Goal: Task Accomplishment & Management: Complete application form

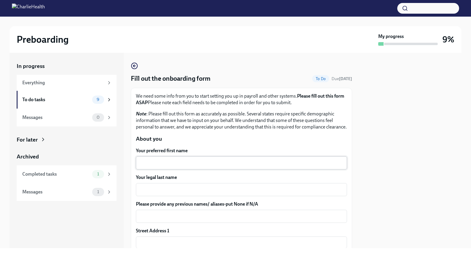
drag, startPoint x: 171, startPoint y: 164, endPoint x: 143, endPoint y: 170, distance: 29.0
click at [171, 163] on div "x ​" at bounding box center [241, 163] width 211 height 13
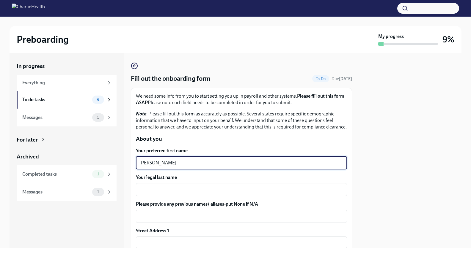
type textarea "[PERSON_NAME]"
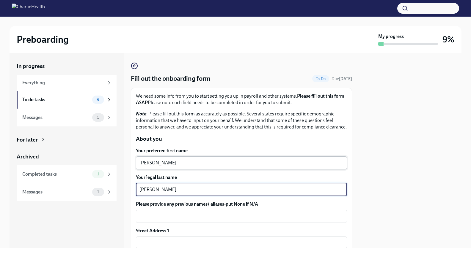
type textarea "[PERSON_NAME]"
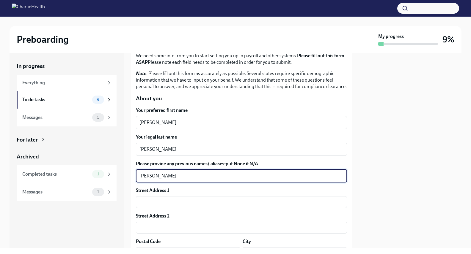
scroll to position [119, 0]
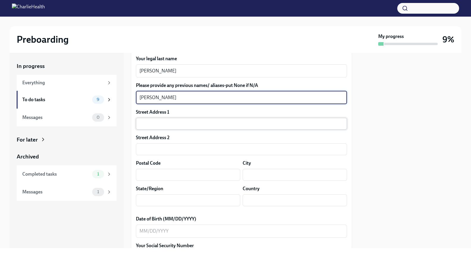
type textarea "[PERSON_NAME]"
click at [145, 130] on input "text" at bounding box center [241, 124] width 211 height 12
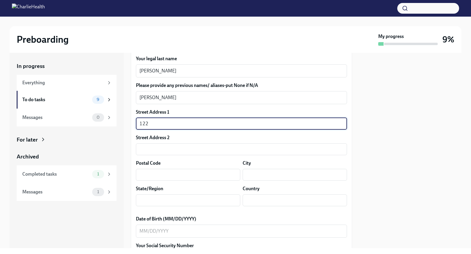
type input "[STREET_ADDRESS]"
type input "Apt 1011"
type input "85008"
type input "PHOENIX"
type input "AZ"
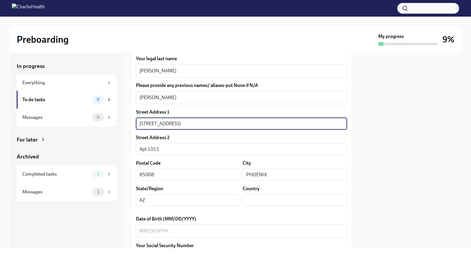
type input "US"
click at [167, 235] on textarea "Date of Birth (MM/DD/YYYY)" at bounding box center [241, 231] width 204 height 7
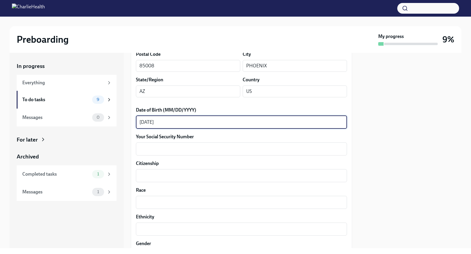
scroll to position [241, 0]
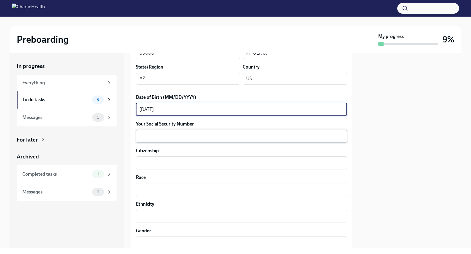
type textarea "[DATE]"
click at [243, 140] on textarea "Your Social Security Number" at bounding box center [241, 136] width 204 height 7
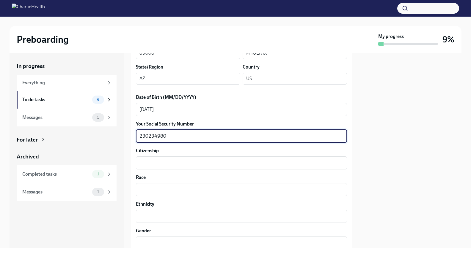
type textarea "230234980"
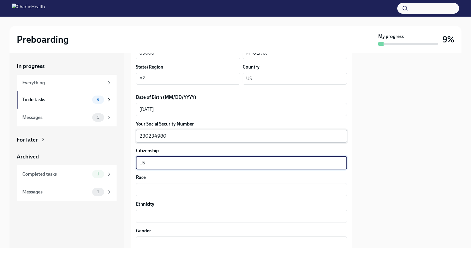
type textarea "US"
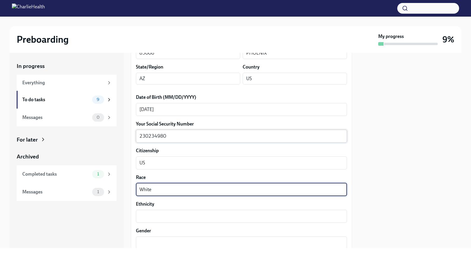
type textarea "White"
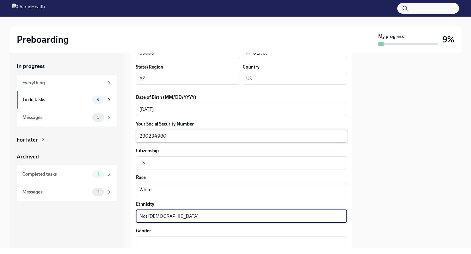
type textarea "Not [DEMOGRAPHIC_DATA]"
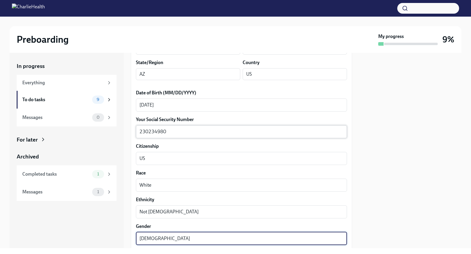
type textarea "[DEMOGRAPHIC_DATA]"
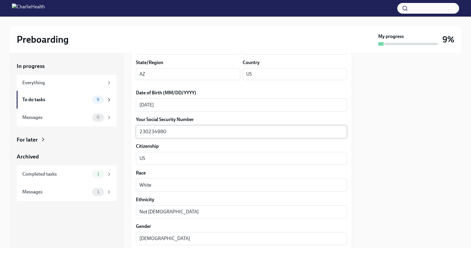
scroll to position [367, 0]
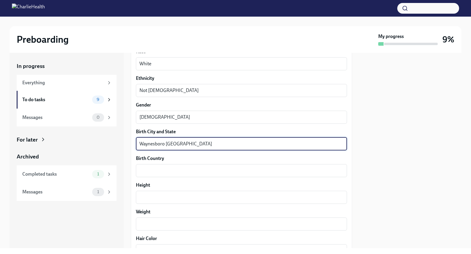
type textarea "Waynesboro [GEOGRAPHIC_DATA]"
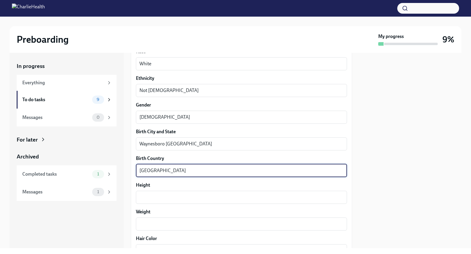
type textarea "[GEOGRAPHIC_DATA]"
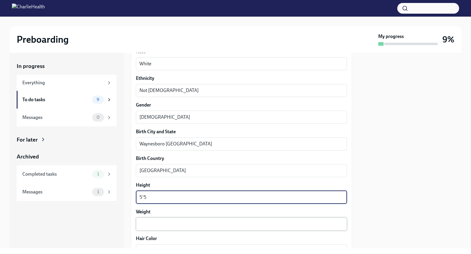
type textarea "5'5"
click at [216, 228] on textarea "Weight" at bounding box center [241, 224] width 204 height 7
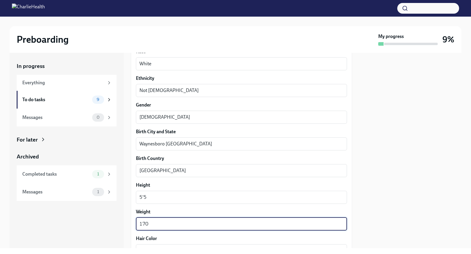
type textarea "170"
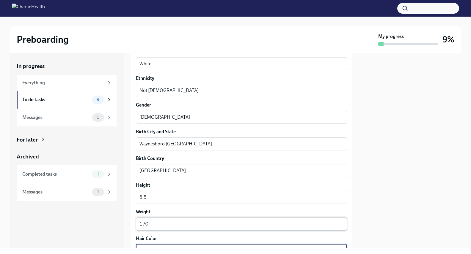
scroll to position [474, 0]
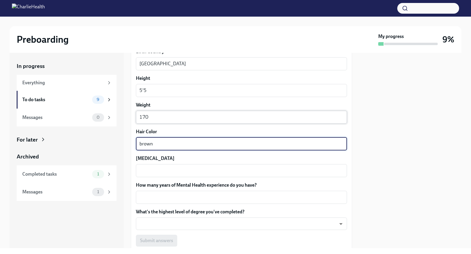
type textarea "brown"
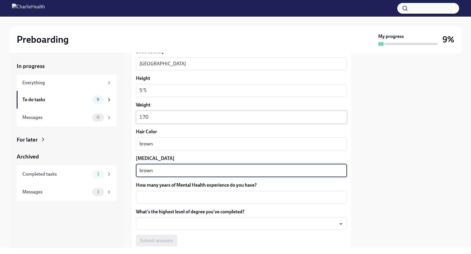
type textarea "brown"
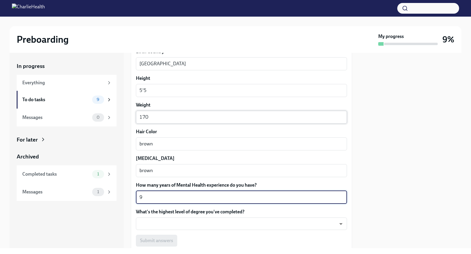
type textarea "9"
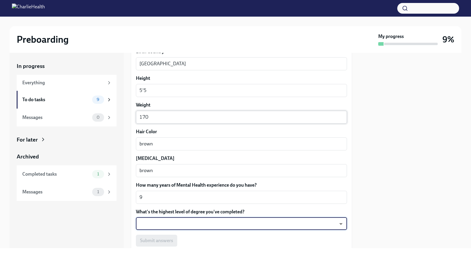
click at [205, 227] on body "Preboarding My progress 9% In progress Everything To do tasks 9 Messages 0 For …" at bounding box center [235, 127] width 471 height 254
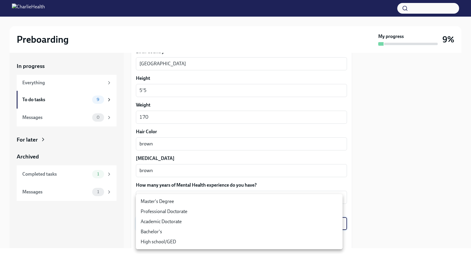
click at [191, 200] on li "Master's Degree" at bounding box center [239, 202] width 207 height 10
type input "2vBr-ghkD"
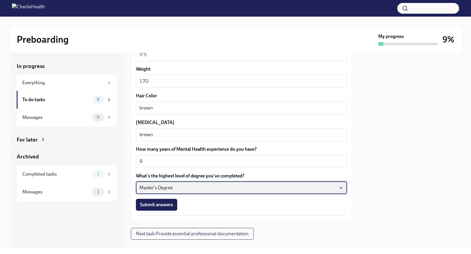
scroll to position [527, 0]
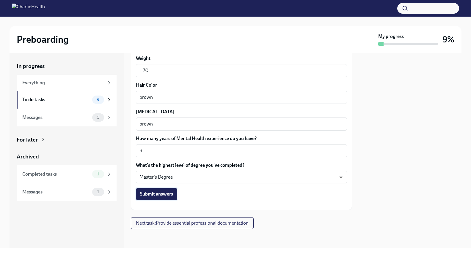
click at [165, 193] on span "Submit answers" at bounding box center [156, 194] width 33 height 6
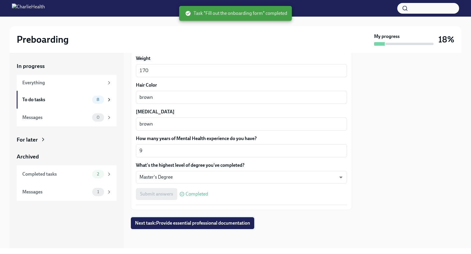
click at [192, 223] on span "Next task : Provide essential professional documentation" at bounding box center [192, 224] width 115 height 6
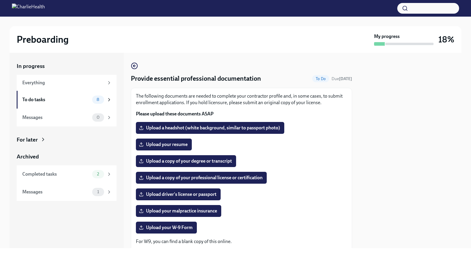
click at [161, 143] on span "Upload your resume" at bounding box center [164, 145] width 48 height 6
click at [0, 0] on input "Upload your resume" at bounding box center [0, 0] width 0 height 0
click at [177, 160] on span "Upload a copy of your degree or transcript" at bounding box center [186, 161] width 92 height 6
click at [0, 0] on input "Upload a copy of your degree or transcript" at bounding box center [0, 0] width 0 height 0
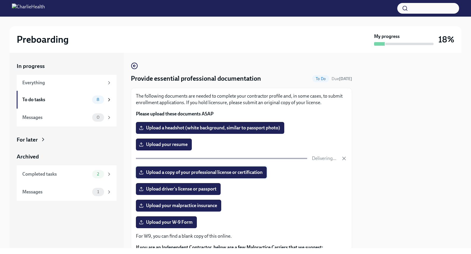
click at [179, 174] on span "Upload a copy of your professional license or certification" at bounding box center [201, 173] width 122 height 6
click at [0, 0] on input "Upload a copy of your professional license or certification" at bounding box center [0, 0] width 0 height 0
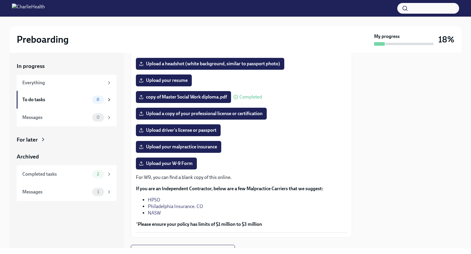
scroll to position [59, 0]
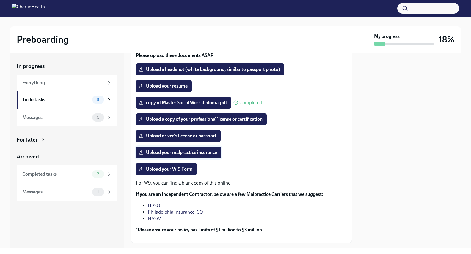
click at [200, 151] on span "Upload your malpractice insurance" at bounding box center [178, 153] width 77 height 6
click at [0, 0] on input "Upload your malpractice insurance" at bounding box center [0, 0] width 0 height 0
click at [184, 116] on span "Upload a copy of your professional license or certification" at bounding box center [201, 119] width 122 height 6
click at [0, 0] on input "Upload a copy of your professional license or certification" at bounding box center [0, 0] width 0 height 0
click at [164, 84] on span "Upload your resume" at bounding box center [164, 86] width 48 height 6
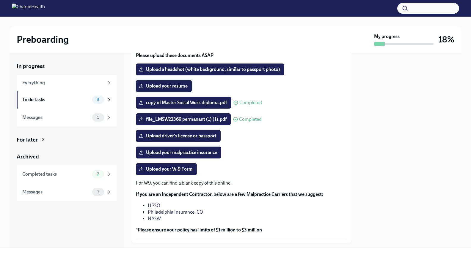
click at [0, 0] on input "Upload your resume" at bounding box center [0, 0] width 0 height 0
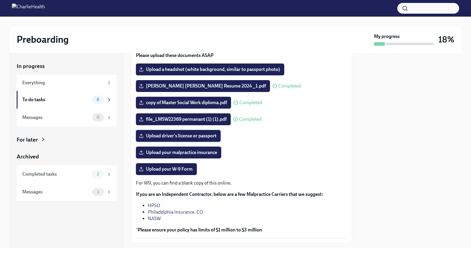
click at [168, 135] on span "Upload driver's license or passport" at bounding box center [178, 136] width 76 height 6
click at [0, 0] on input "Upload driver's license or passport" at bounding box center [0, 0] width 0 height 0
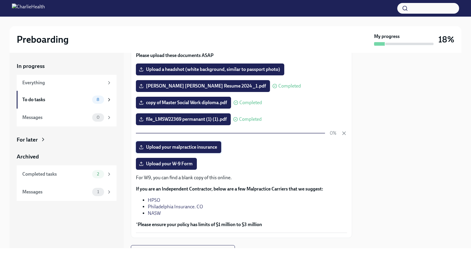
click at [181, 145] on span "Upload your malpractice insurance" at bounding box center [178, 147] width 77 height 6
click at [0, 0] on input "Upload your malpractice insurance" at bounding box center [0, 0] width 0 height 0
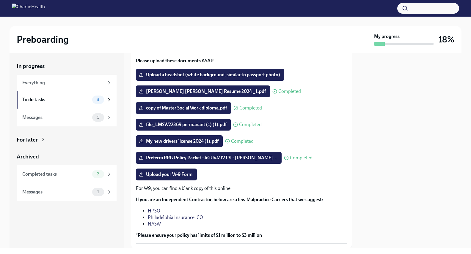
scroll to position [0, 0]
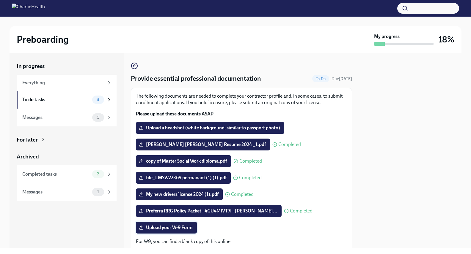
click at [176, 228] on span "Upload your W-9 Form" at bounding box center [166, 228] width 53 height 6
click at [0, 0] on input "Upload your W-9 Form" at bounding box center [0, 0] width 0 height 0
click at [201, 125] on label "Upload a headshot (white background, similar to passport photo)" at bounding box center [210, 128] width 148 height 12
click at [0, 0] on input "Upload a headshot (white background, similar to passport photo)" at bounding box center [0, 0] width 0 height 0
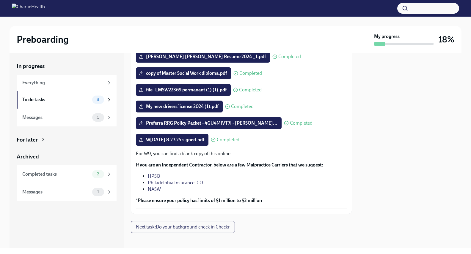
scroll to position [86, 0]
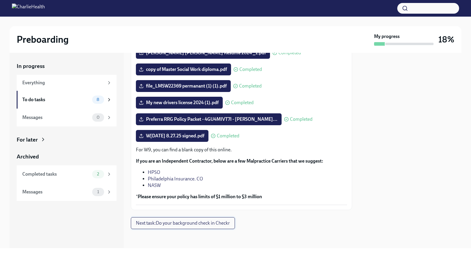
click at [190, 223] on span "Next task : Do your background check in Checkr" at bounding box center [183, 224] width 94 height 6
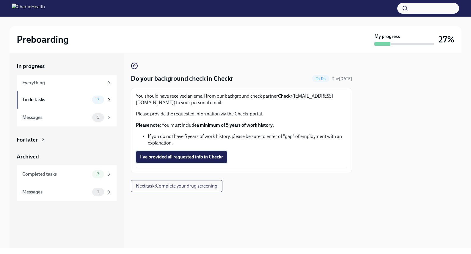
click at [173, 154] on button "I've provided all requested info in Checkr" at bounding box center [181, 157] width 91 height 12
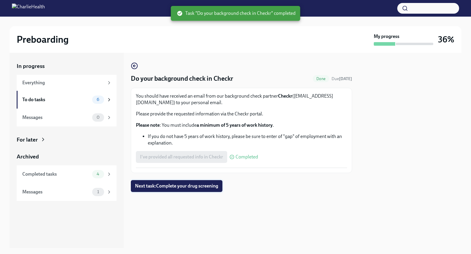
click at [201, 189] on span "Next task : Complete your drug screening" at bounding box center [176, 186] width 83 height 6
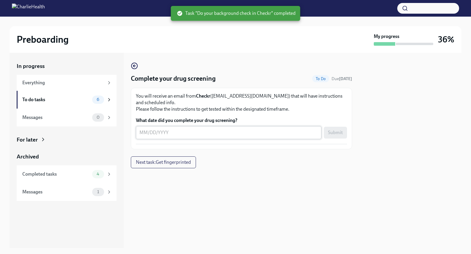
click at [169, 132] on textarea "What date did you complete your drug screening?" at bounding box center [228, 132] width 178 height 7
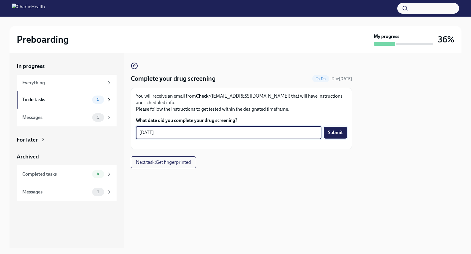
type textarea "[DATE]"
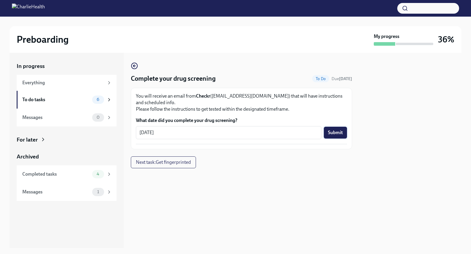
click at [333, 133] on span "Submit" at bounding box center [335, 133] width 15 height 6
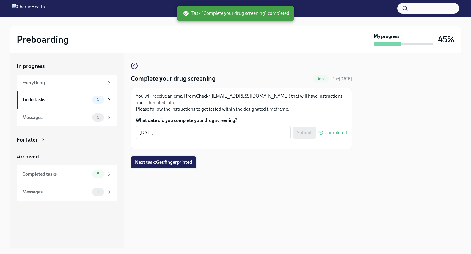
click at [172, 161] on span "Next task : Get fingerprinted" at bounding box center [163, 163] width 57 height 6
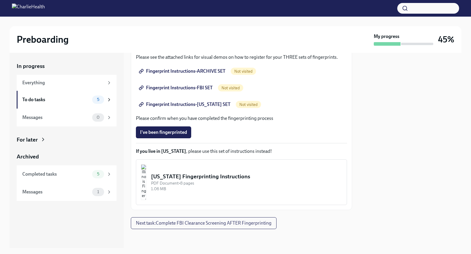
scroll to position [106, 0]
click at [178, 71] on span "Fingerprint Instructions-ARCHIVE SET" at bounding box center [182, 71] width 85 height 6
click at [203, 102] on span "Fingerprint Instructions-[US_STATE] SET" at bounding box center [185, 105] width 90 height 6
